Goal: Information Seeking & Learning: Learn about a topic

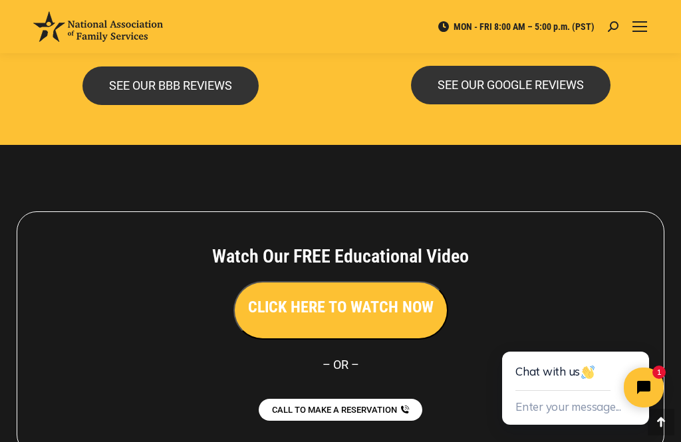
scroll to position [3237, 0]
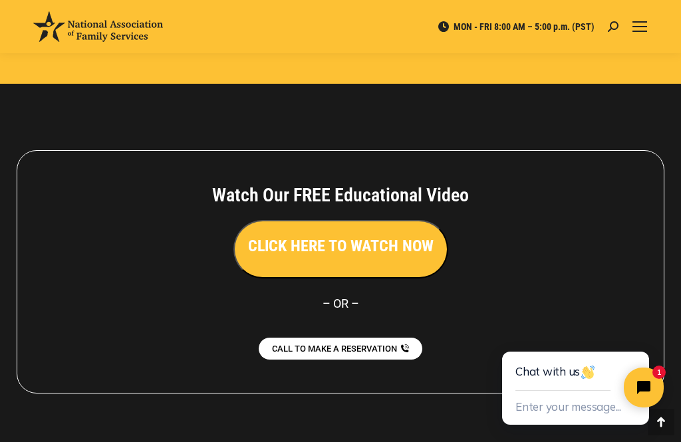
click at [408, 235] on h3 "CLICK HERE TO WATCH NOW" at bounding box center [340, 246] width 185 height 23
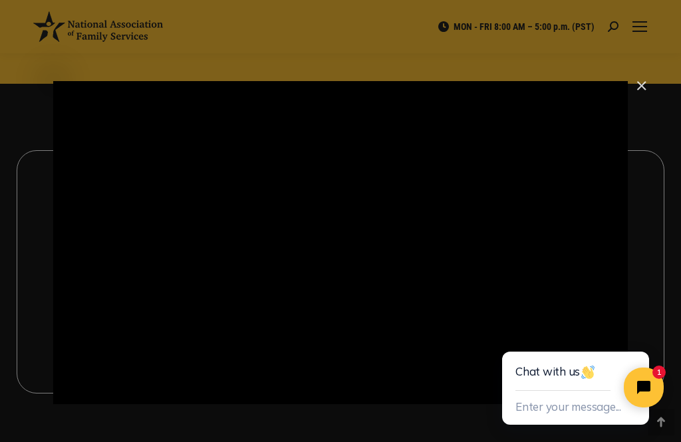
click at [542, 283] on div "Main Video - Full Webinar (Emma) Landon V1.4" at bounding box center [340, 242] width 574 height 323
click at [568, 324] on div "Main Video - Full Webinar (Emma) Landon V1.4" at bounding box center [340, 242] width 574 height 323
click at [120, 320] on div "Main Video - Full Webinar (Emma) Landon V1.4" at bounding box center [340, 242] width 574 height 323
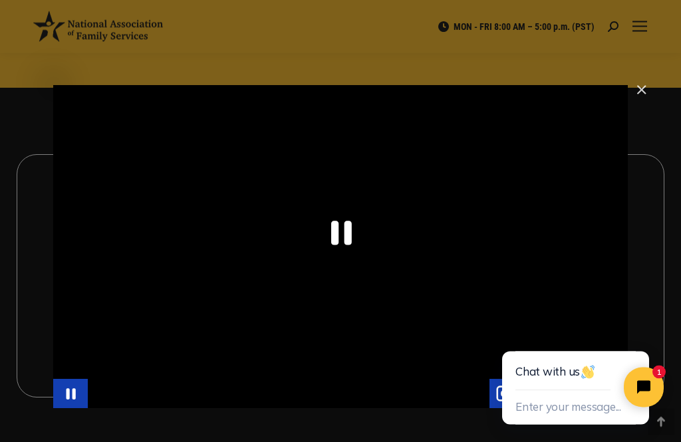
scroll to position [3225, 0]
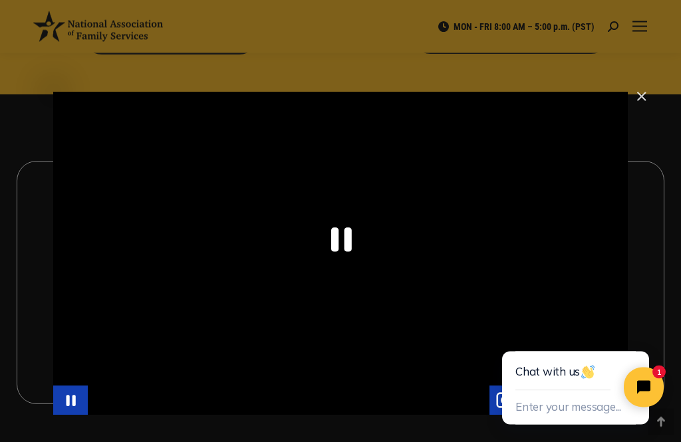
click at [558, 322] on div "Main Video - Full Webinar (Emma) Landon V1.4" at bounding box center [340, 253] width 574 height 323
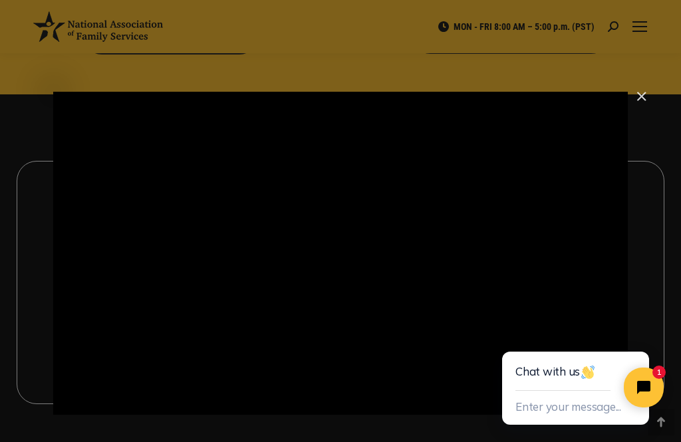
click at [154, 332] on div "Main Video - Full Webinar (Emma) Landon V1.4" at bounding box center [340, 253] width 574 height 323
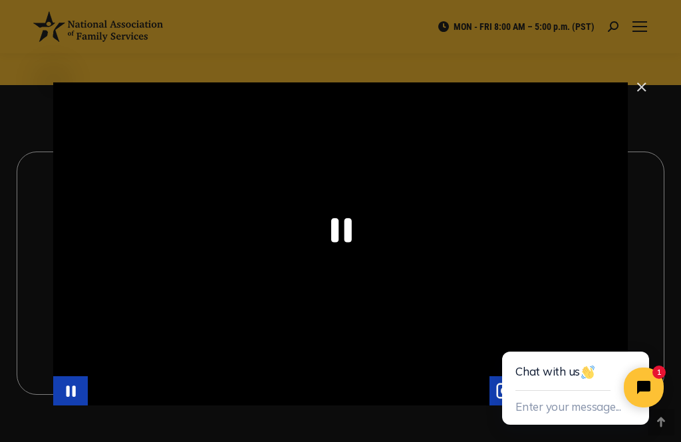
scroll to position [3237, 0]
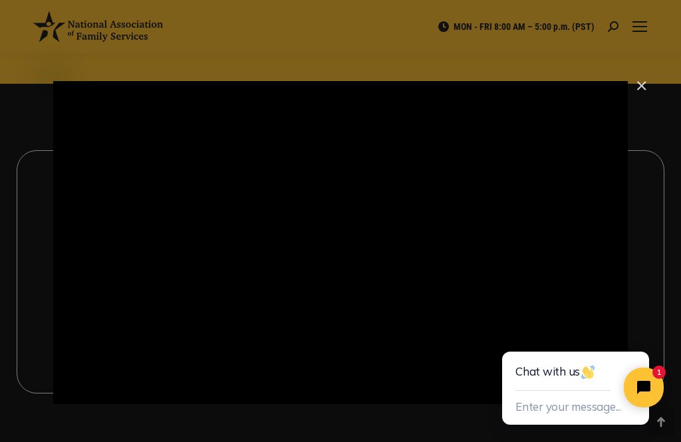
click at [556, 350] on div "Main Video - Full Webinar (Emma) Landon V1.4" at bounding box center [340, 242] width 574 height 323
click at [150, 361] on div "Main Video - Full Webinar (Emma) Landon V1.4" at bounding box center [340, 242] width 574 height 323
click at [153, 375] on div "Main Video - Full Webinar (Emma) Landon V1.4" at bounding box center [289, 389] width 402 height 29
click at [471, 359] on div "Main Video - Full Webinar (Emma) Landon V1.4" at bounding box center [340, 242] width 574 height 323
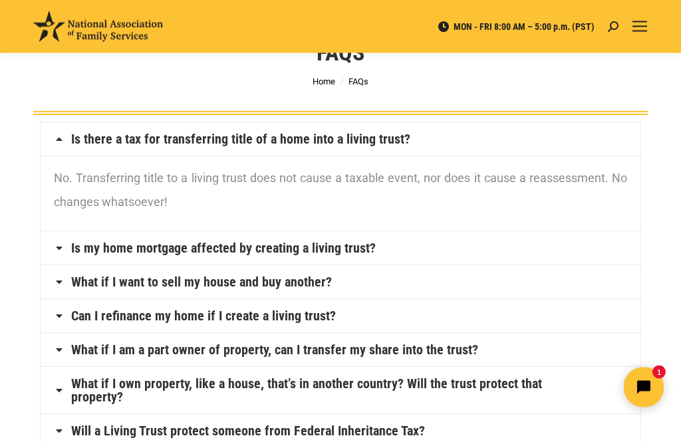
click at [57, 247] on icon at bounding box center [59, 248] width 11 height 11
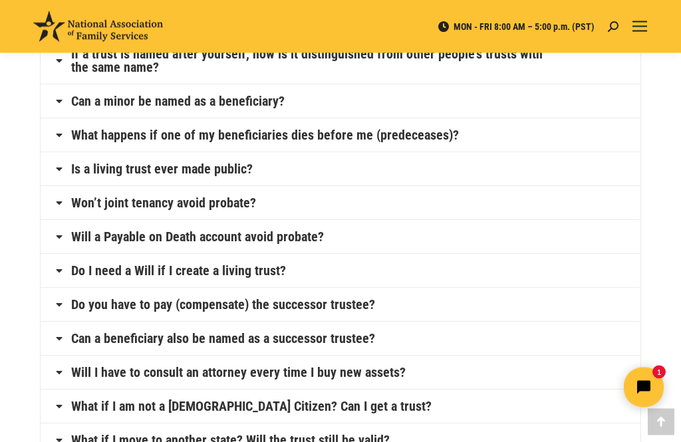
scroll to position [537, 0]
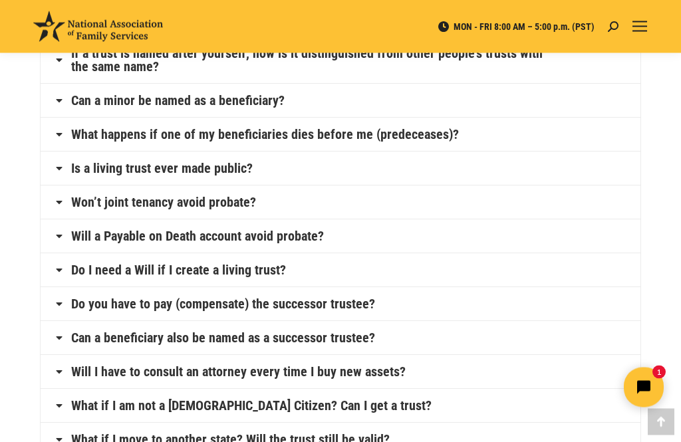
click at [55, 243] on h4 "Will a Payable on Death account avoid probate?" at bounding box center [341, 236] width 600 height 33
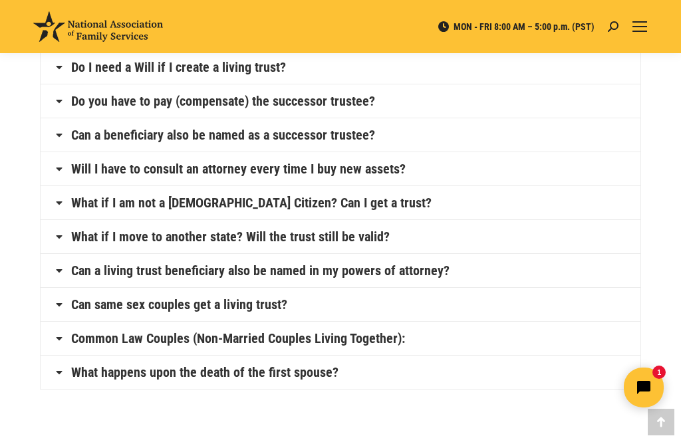
scroll to position [759, 0]
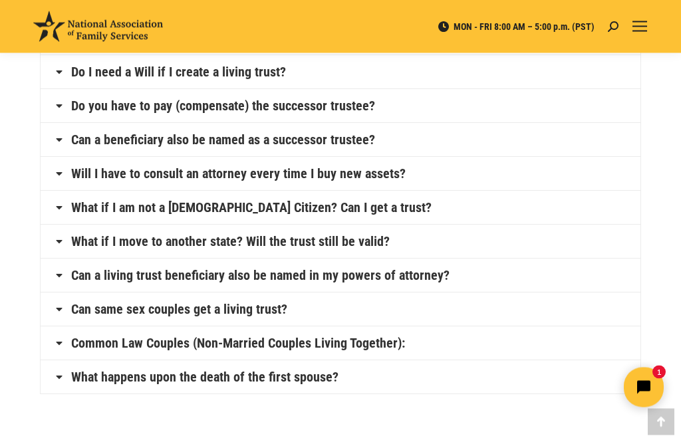
click at [54, 243] on icon at bounding box center [59, 242] width 11 height 11
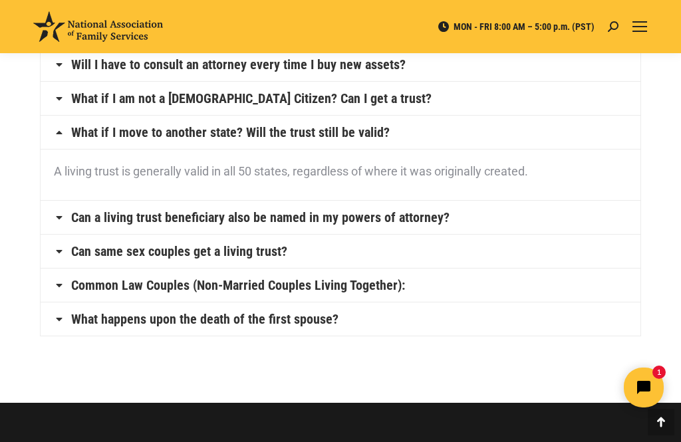
scroll to position [745, 0]
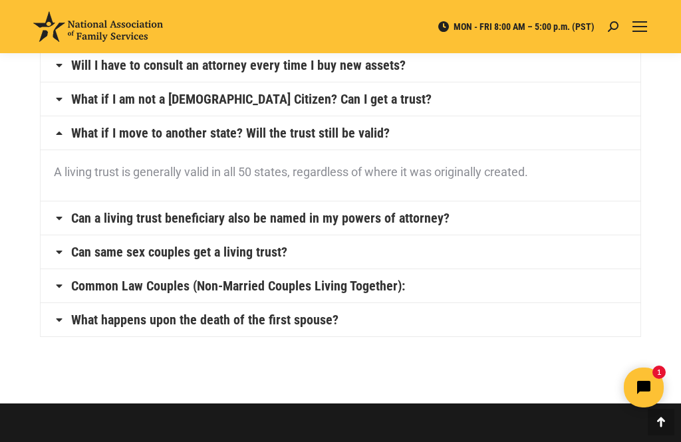
click at [55, 220] on icon at bounding box center [59, 218] width 11 height 11
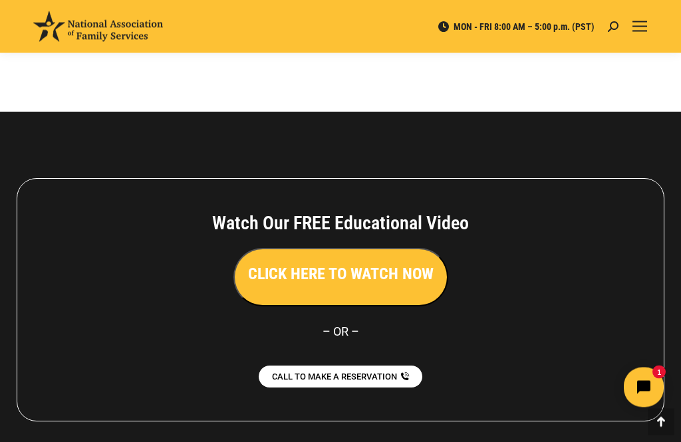
scroll to position [1082, 0]
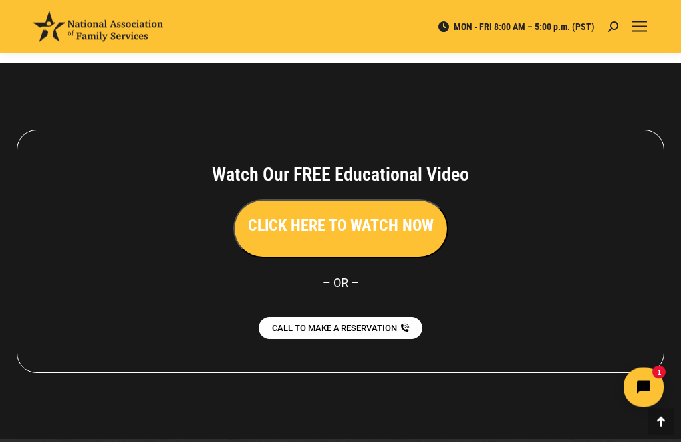
scroll to position [779, 0]
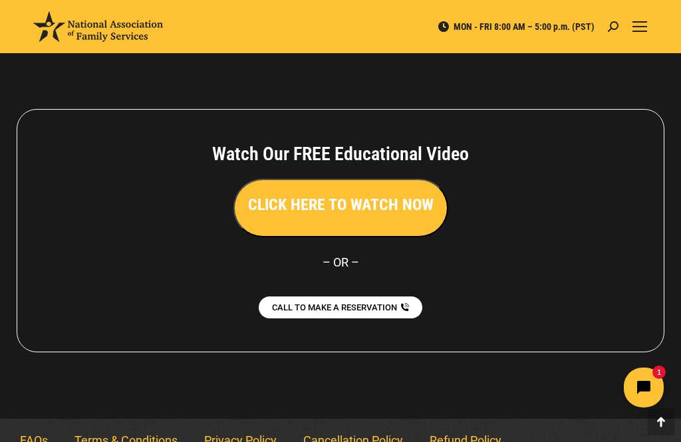
click at [470, 441] on link "Refund Policy" at bounding box center [465, 440] width 98 height 31
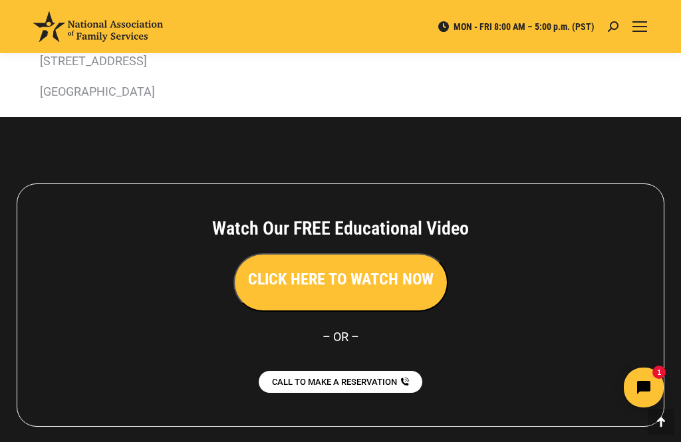
scroll to position [604, 0]
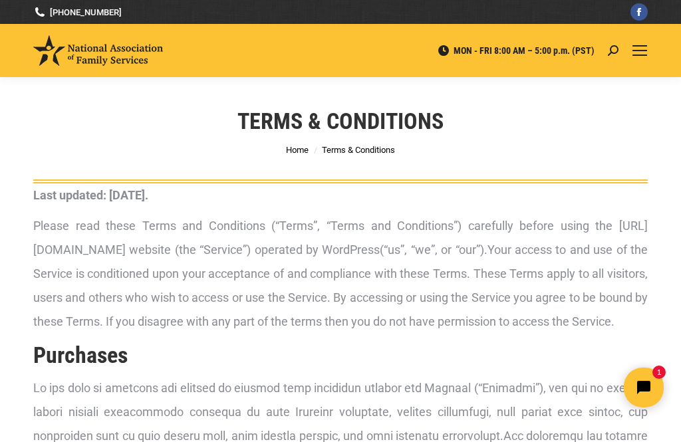
click at [645, 48] on div "Mobile menu icon" at bounding box center [639, 50] width 15 height 11
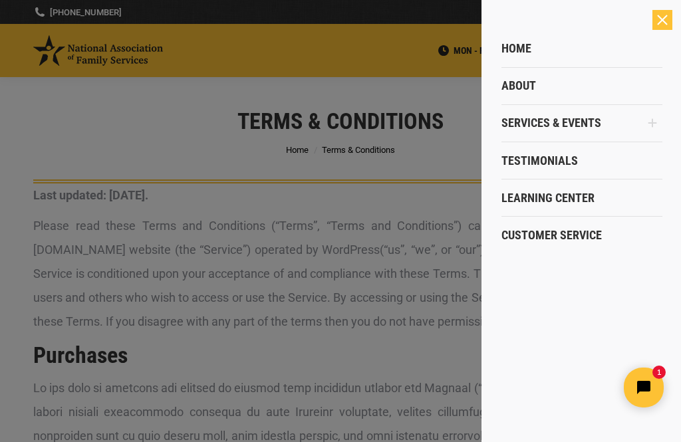
click at [655, 123] on icon "Main Menu" at bounding box center [652, 123] width 9 height 9
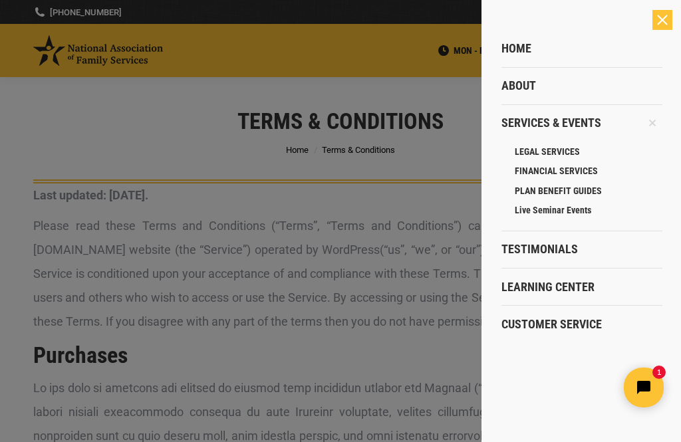
click at [574, 149] on span "LEGAL SERVICES" at bounding box center [547, 152] width 65 height 12
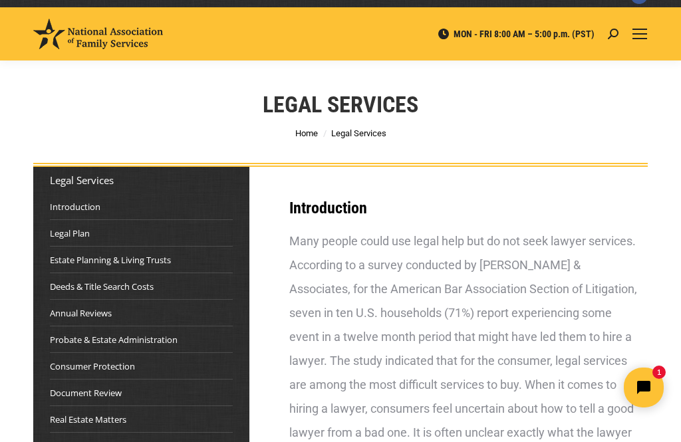
scroll to position [20, 0]
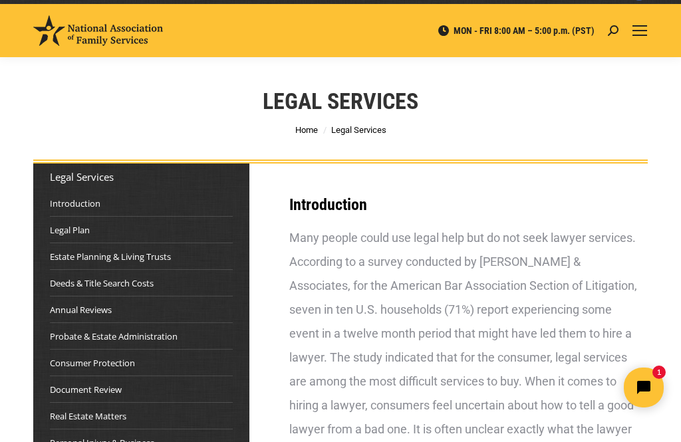
click at [55, 225] on link "Legal Plan" at bounding box center [70, 229] width 40 height 13
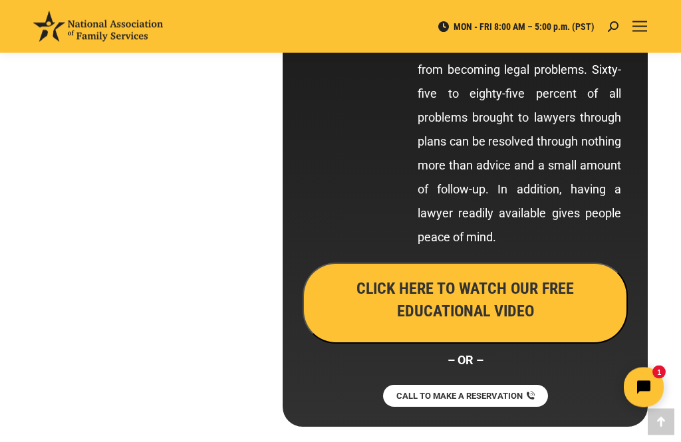
scroll to position [1147, 0]
click at [572, 308] on h3 "CLICK HERE TO WATCH OUR FREE EDUCATIONAL VIDEO" at bounding box center [465, 299] width 296 height 45
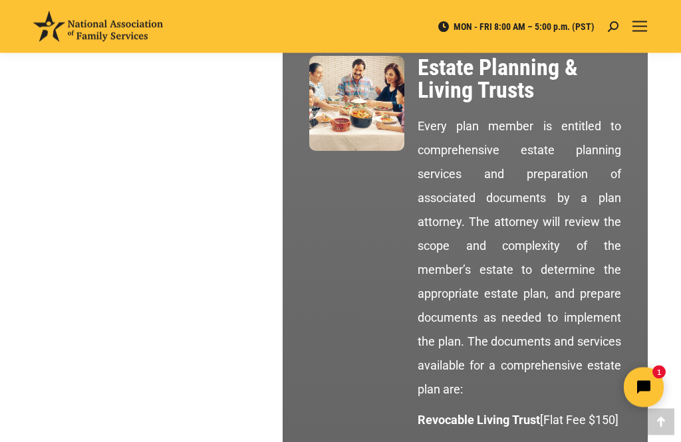
scroll to position [1599, 0]
click at [651, 386] on icon "Open chat widget" at bounding box center [651, 388] width 21 height 21
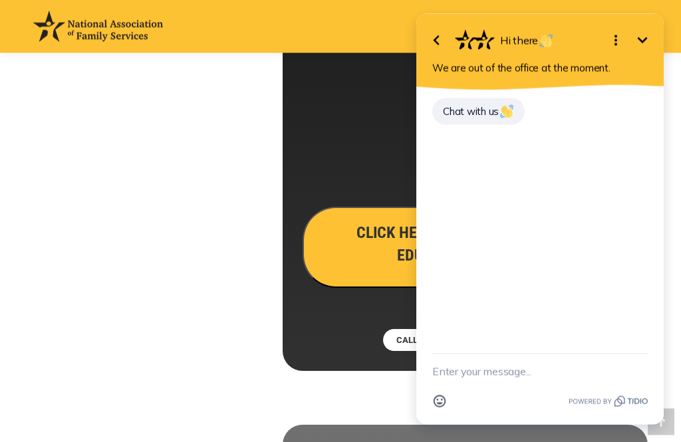
scroll to position [1173, 0]
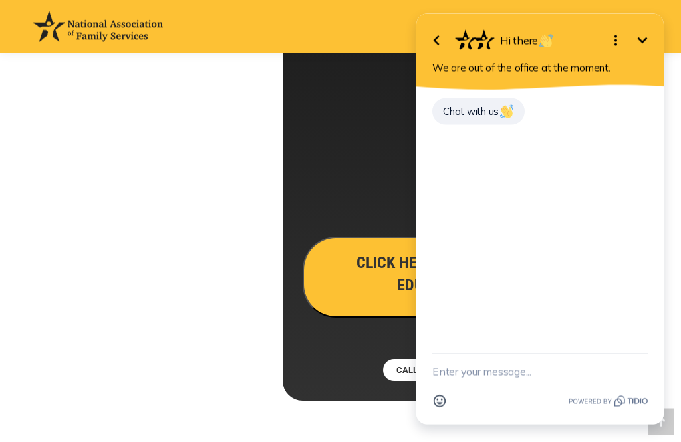
click at [646, 45] on icon "Minimize" at bounding box center [642, 41] width 16 height 16
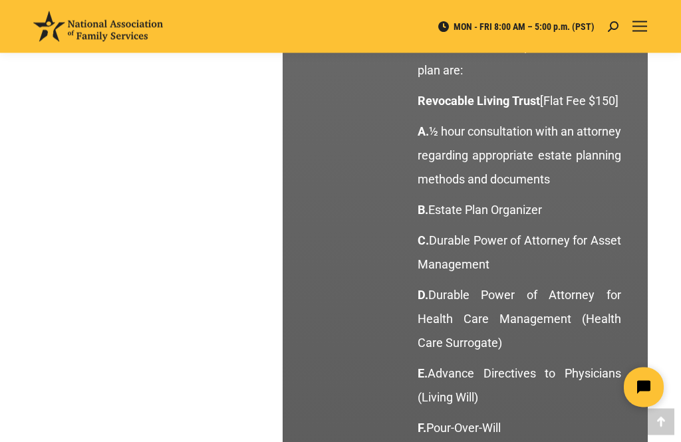
scroll to position [1918, 0]
